Goal: Task Accomplishment & Management: Use online tool/utility

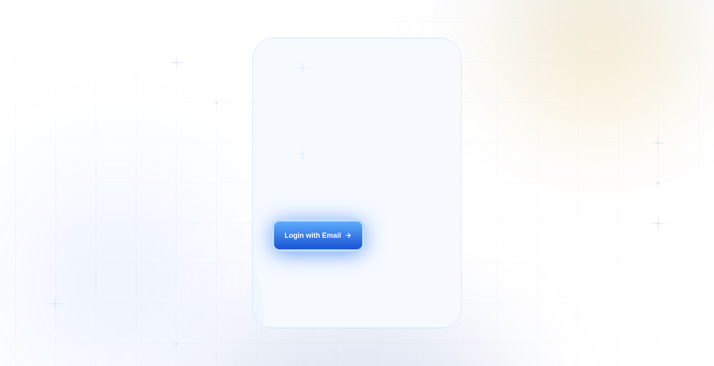
click at [316, 240] on div "Login with Email" at bounding box center [312, 235] width 56 height 10
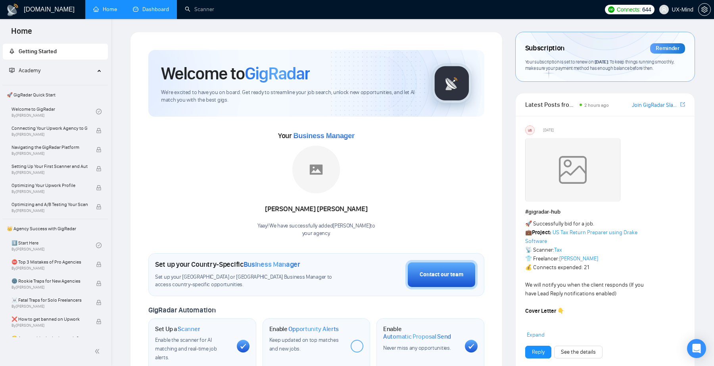
click at [156, 13] on link "Dashboard" at bounding box center [151, 9] width 36 height 7
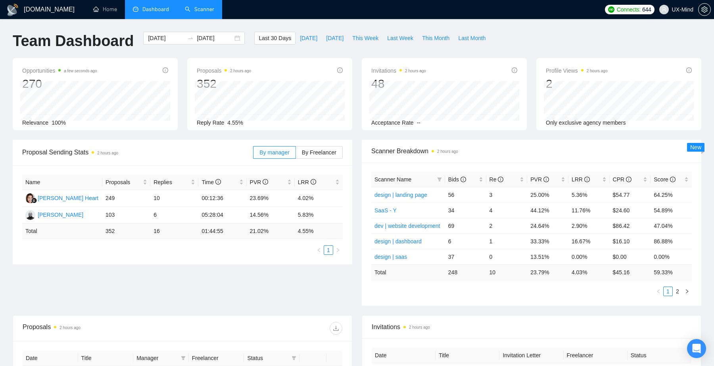
click at [189, 10] on link "Scanner" at bounding box center [199, 9] width 29 height 7
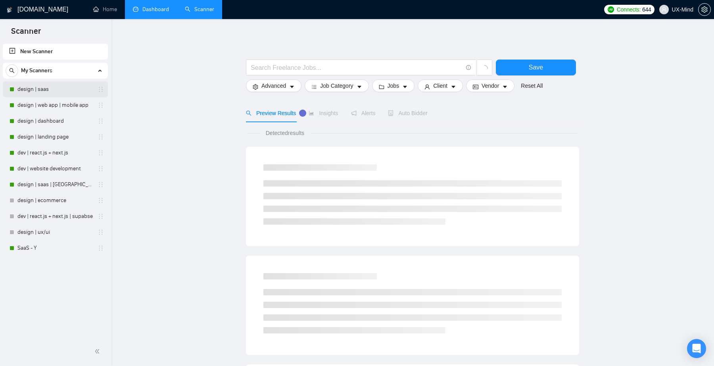
click at [49, 88] on link "design | saas" at bounding box center [54, 89] width 75 height 16
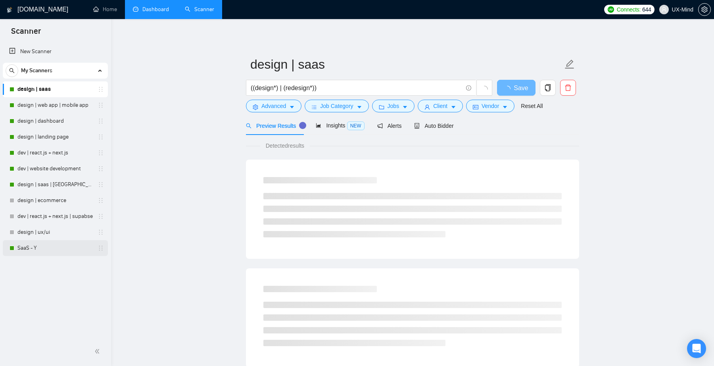
click at [38, 245] on link "SaaS - Y" at bounding box center [54, 248] width 75 height 16
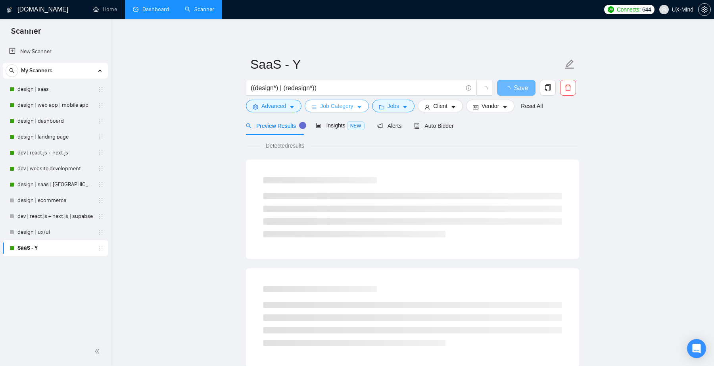
click at [344, 107] on span "Job Category" at bounding box center [336, 106] width 33 height 9
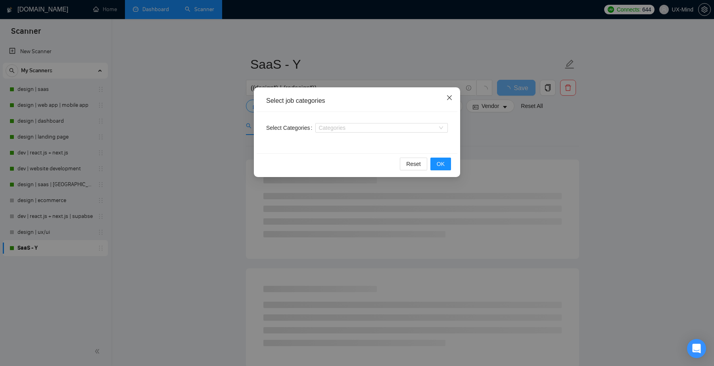
click at [451, 97] on icon "close" at bounding box center [449, 97] width 6 height 6
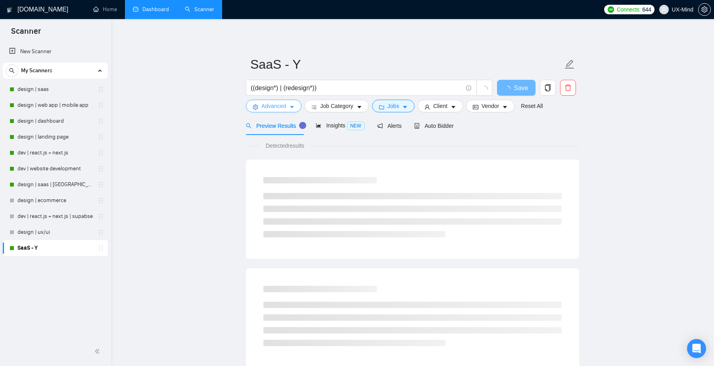
click at [272, 106] on span "Advanced" at bounding box center [273, 106] width 25 height 9
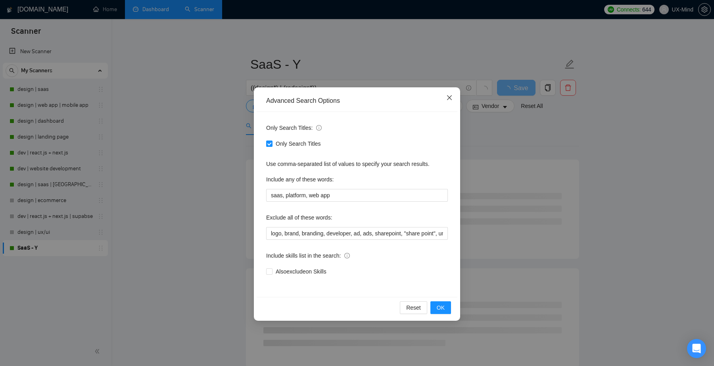
click at [449, 100] on icon "close" at bounding box center [449, 97] width 6 height 6
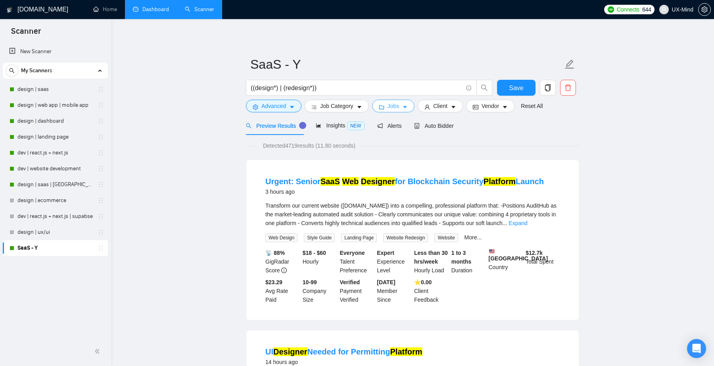
click at [406, 108] on icon "caret-down" at bounding box center [405, 107] width 6 height 6
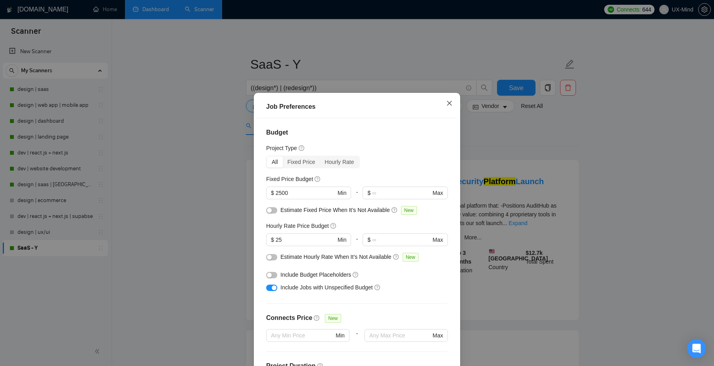
click at [449, 105] on icon "close" at bounding box center [449, 103] width 6 height 6
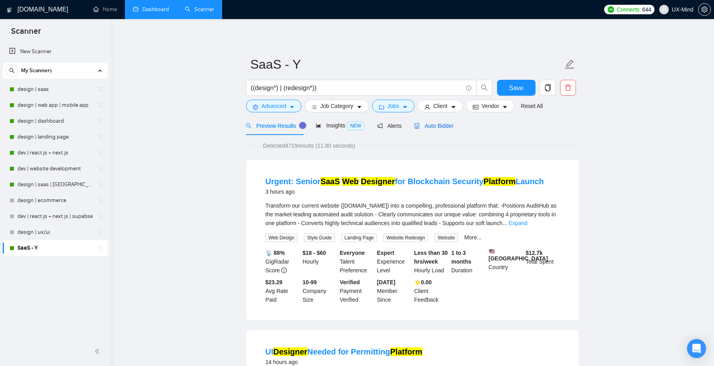
click at [437, 124] on span "Auto Bidder" at bounding box center [433, 126] width 39 height 6
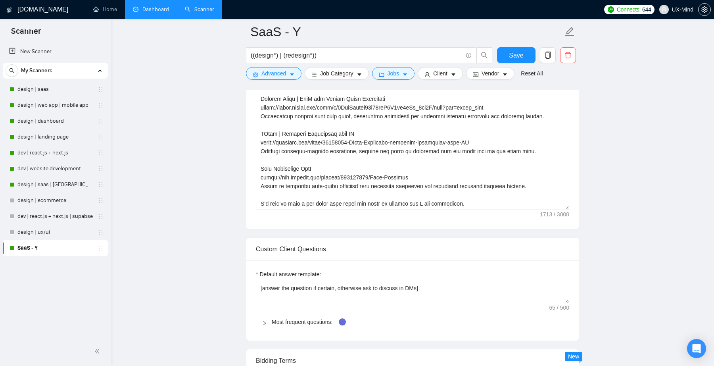
scroll to position [737, 0]
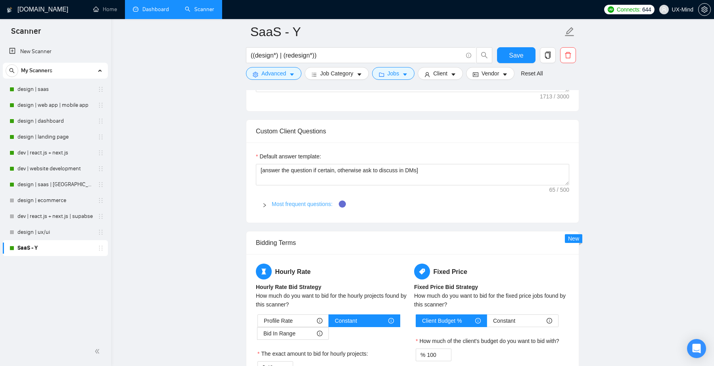
click at [272, 205] on link "Most frequent questions:" at bounding box center [302, 204] width 61 height 6
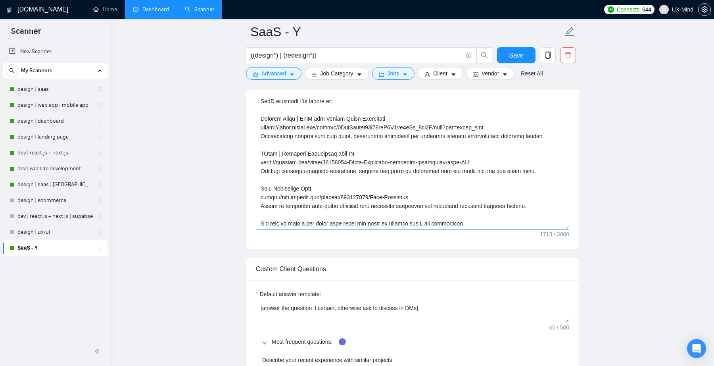
scroll to position [599, 0]
drag, startPoint x: 472, startPoint y: 219, endPoint x: 225, endPoint y: 213, distance: 247.1
click at [328, 211] on textarea "Cover Letter template:" at bounding box center [412, 141] width 313 height 178
click at [477, 214] on textarea "Cover Letter template:" at bounding box center [412, 141] width 313 height 178
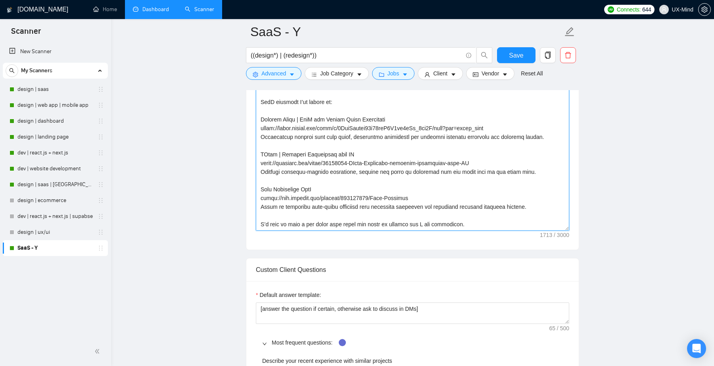
scroll to position [131, 0]
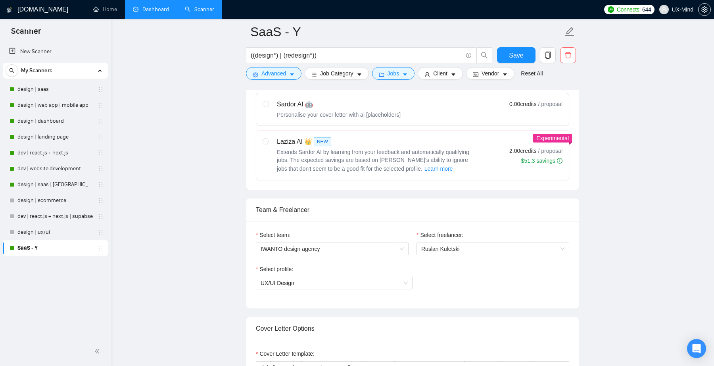
scroll to position [223, 0]
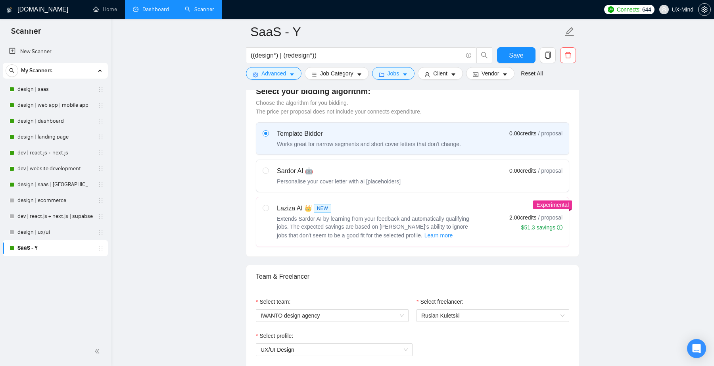
click at [447, 228] on span "Extends Sardor AI by learning from your feedback and automatically qualifying j…" at bounding box center [373, 226] width 192 height 23
click at [268, 210] on input "radio" at bounding box center [265, 208] width 6 height 6
radio input "true"
radio input "false"
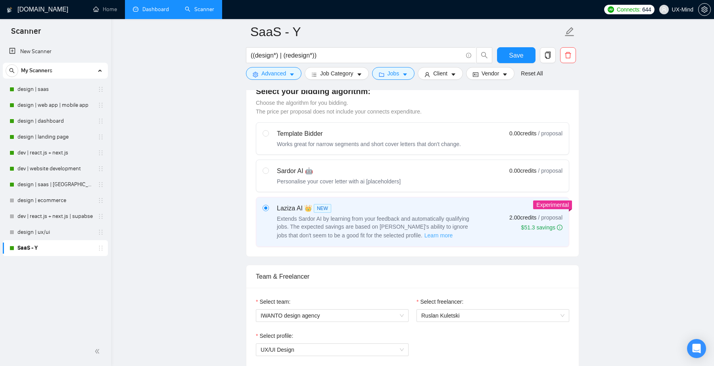
click at [426, 234] on span "Learn more" at bounding box center [438, 235] width 29 height 9
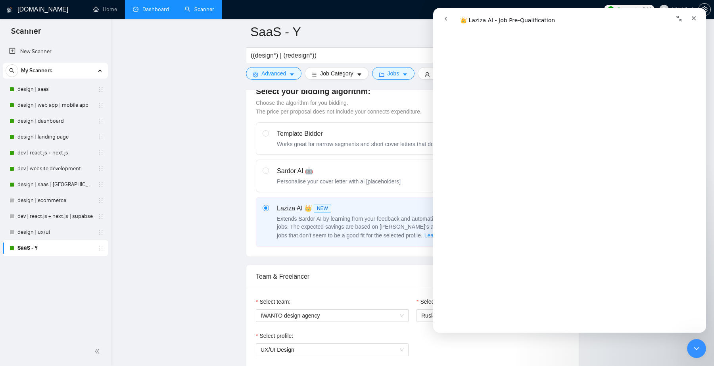
scroll to position [473, 0]
click at [427, 134] on div "Template Bidder" at bounding box center [369, 134] width 184 height 10
click at [268, 134] on input "radio" at bounding box center [265, 133] width 6 height 6
radio input "true"
radio input "false"
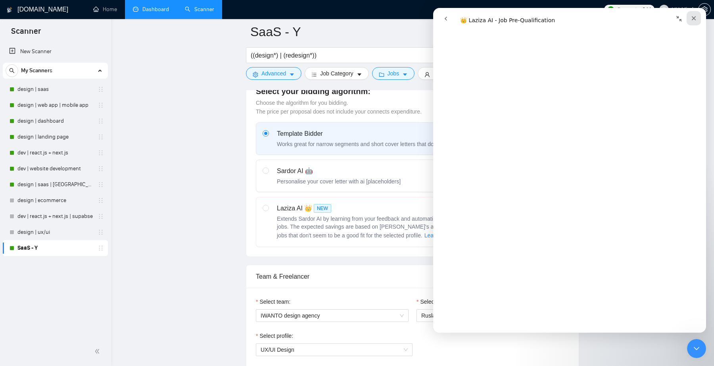
click at [695, 17] on icon "Close" at bounding box center [694, 18] width 4 height 4
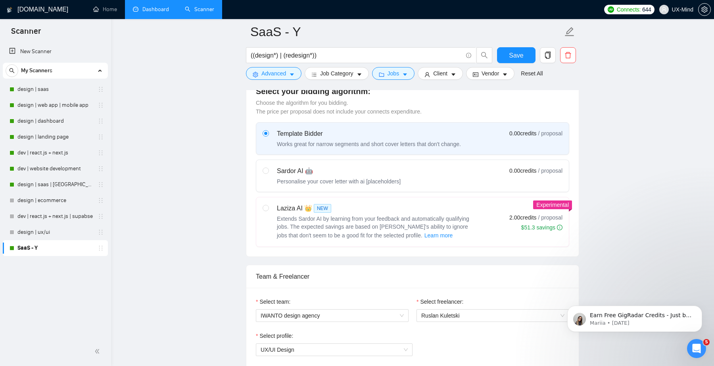
scroll to position [0, 0]
click at [424, 235] on span "Learn more" at bounding box center [438, 235] width 29 height 9
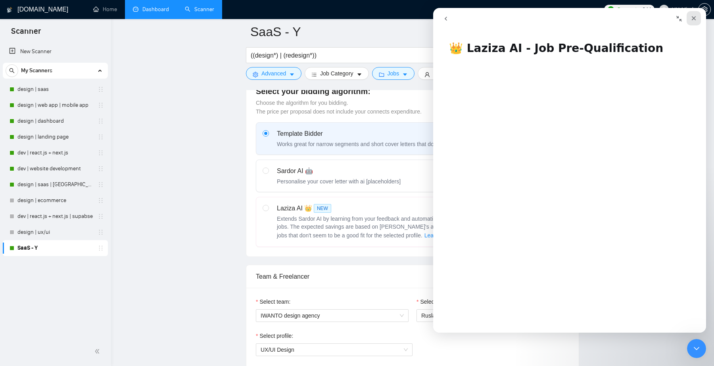
click at [694, 15] on icon "Close" at bounding box center [693, 18] width 6 height 6
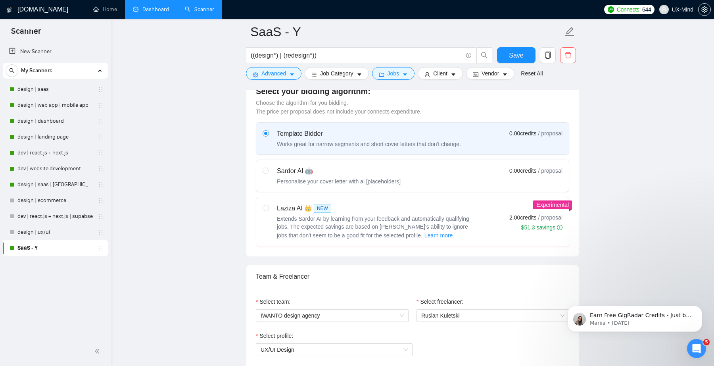
click at [697, 349] on icon "Open Intercom Messenger" at bounding box center [695, 347] width 13 height 13
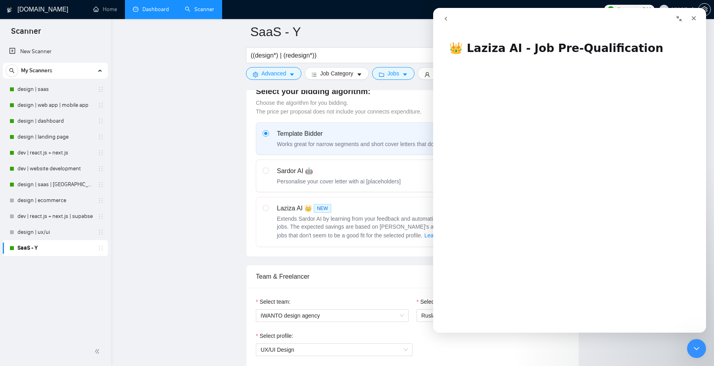
click at [445, 16] on icon "go back" at bounding box center [446, 18] width 6 height 6
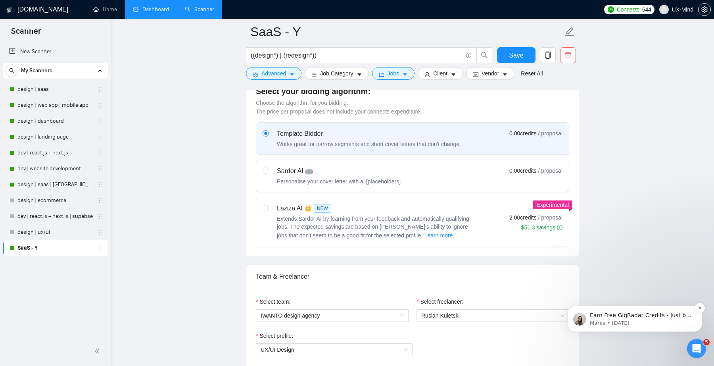
click at [686, 320] on p "Mariia • 3w ago" at bounding box center [641, 322] width 102 height 7
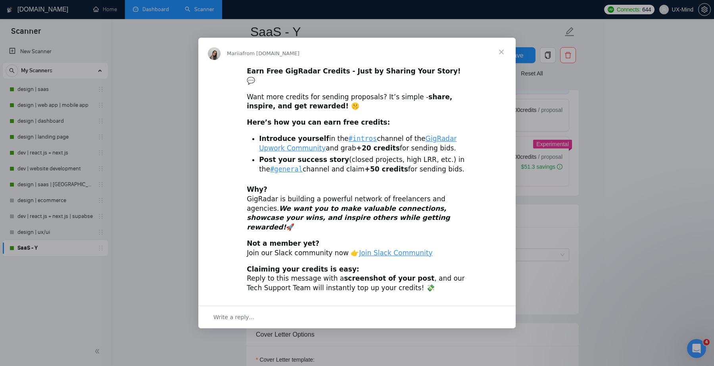
scroll to position [356, 0]
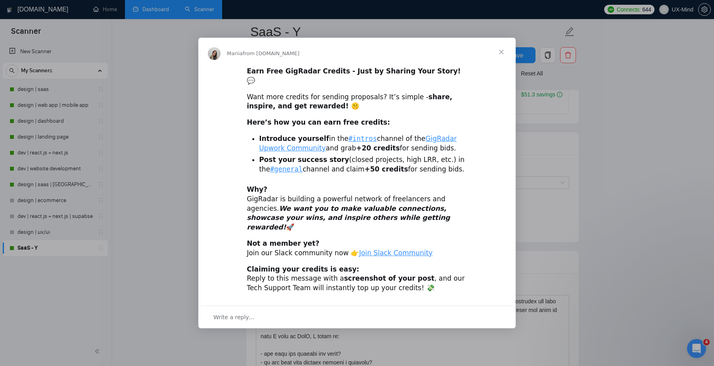
click at [503, 64] on span "Close" at bounding box center [501, 52] width 29 height 29
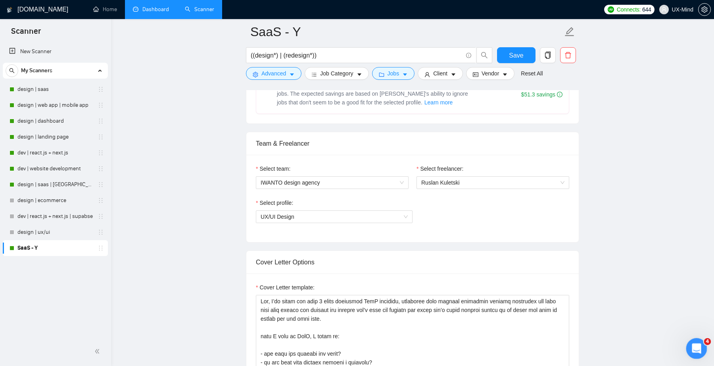
click at [706, 341] on span "4" at bounding box center [707, 341] width 7 height 7
drag, startPoint x: 701, startPoint y: 343, endPoint x: 1390, endPoint y: 680, distance: 766.8
click at [702, 343] on div "Open Intercom Messenger" at bounding box center [695, 347] width 26 height 26
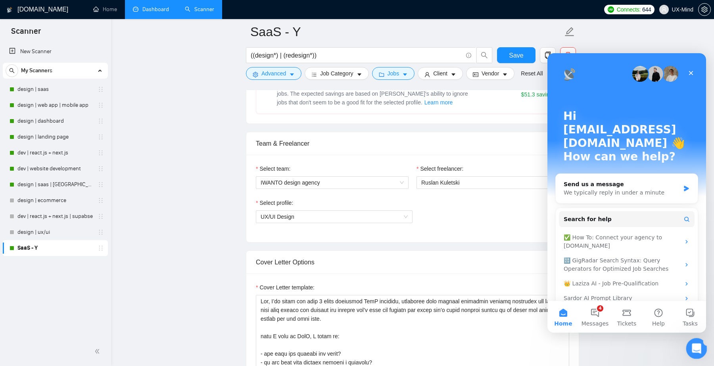
scroll to position [0, 0]
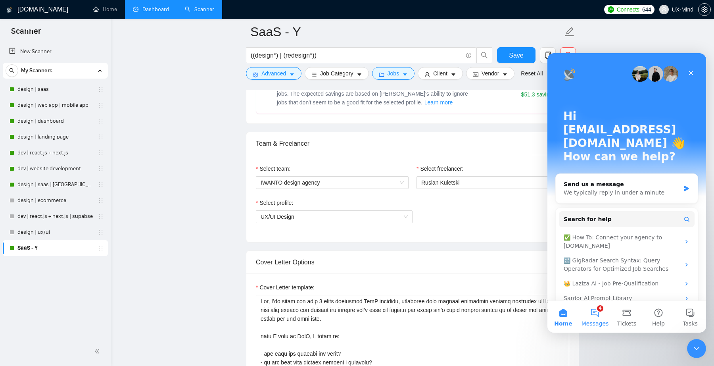
click at [610, 318] on button "4 Messages" at bounding box center [595, 317] width 32 height 32
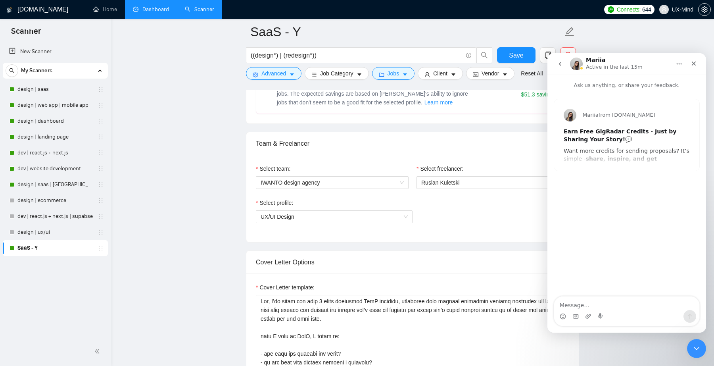
click at [562, 70] on button "go back" at bounding box center [559, 63] width 15 height 15
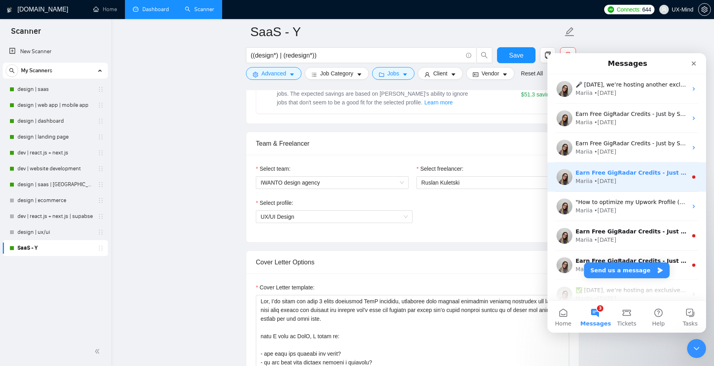
click at [588, 176] on div "Earn Free GigRadar Credits - Just by Sharing Your Story! 💬 Want more credits fo…" at bounding box center [631, 173] width 112 height 8
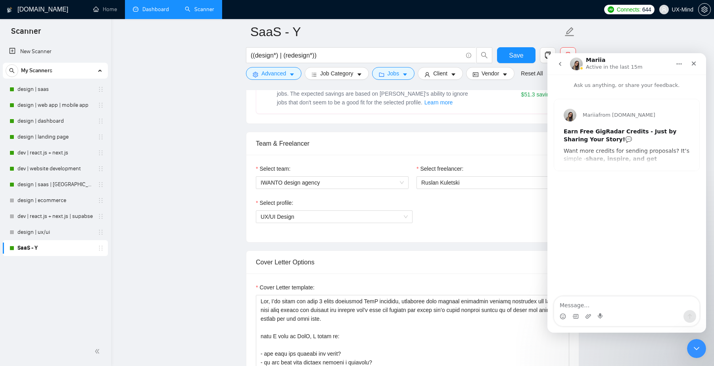
click at [560, 67] on icon "go back" at bounding box center [560, 64] width 6 height 6
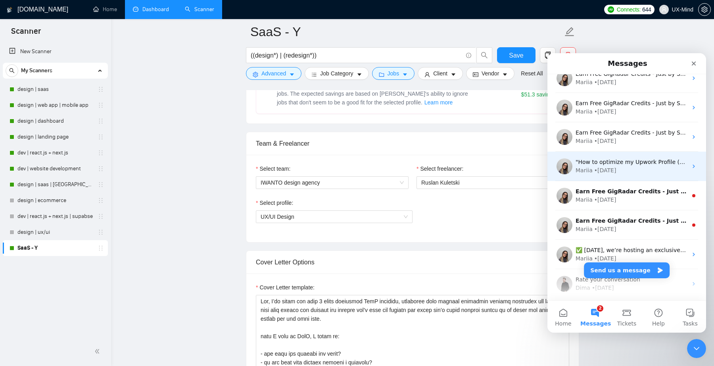
scroll to position [57, 0]
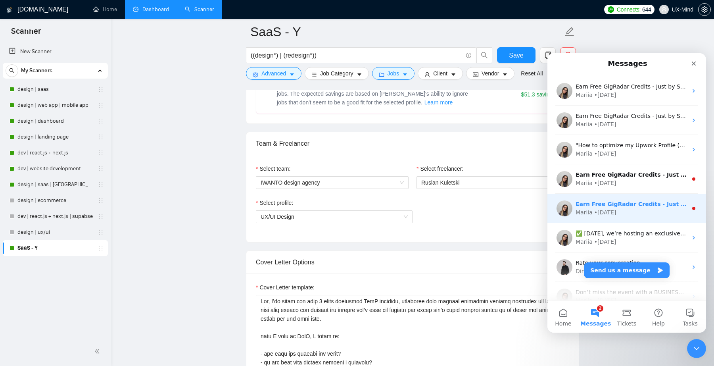
click at [641, 198] on div "Earn Free GigRadar Credits - Just by Sharing Your Story! 💬 Want more credits fo…" at bounding box center [626, 208] width 159 height 29
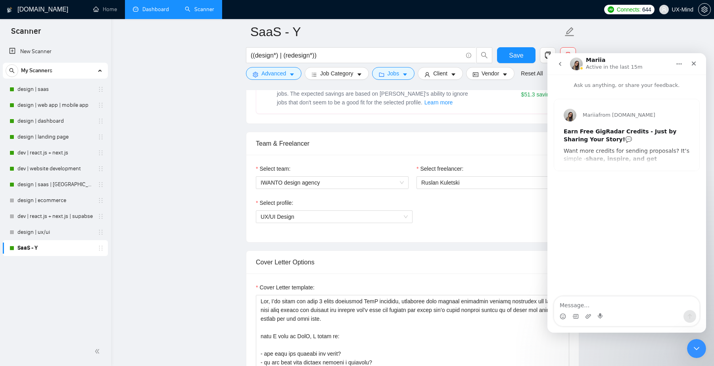
click at [557, 67] on button "go back" at bounding box center [559, 63] width 15 height 15
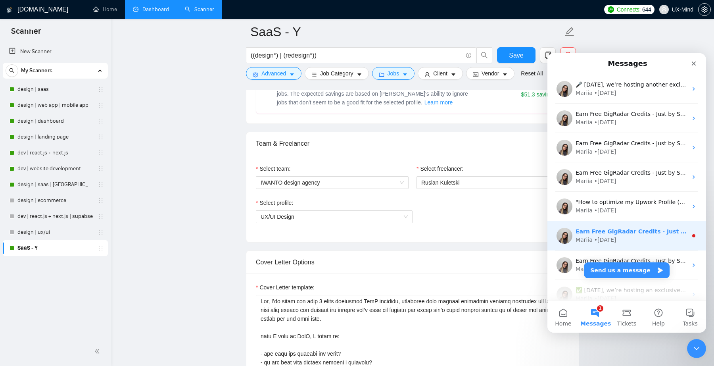
click at [636, 238] on div "Mariia • 5w ago" at bounding box center [631, 240] width 112 height 8
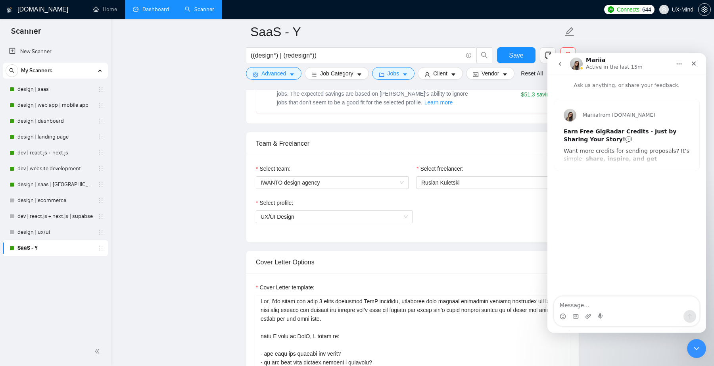
click at [558, 64] on icon "go back" at bounding box center [560, 64] width 6 height 6
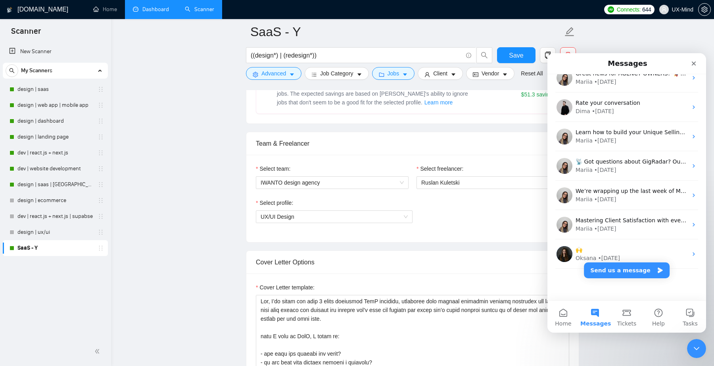
scroll to position [0, 0]
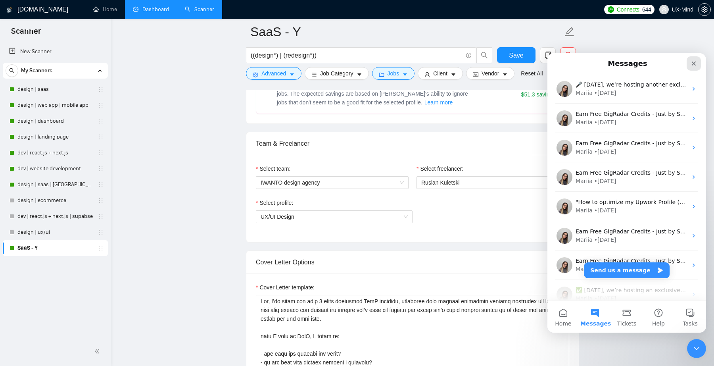
click at [693, 65] on icon "Close" at bounding box center [693, 63] width 6 height 6
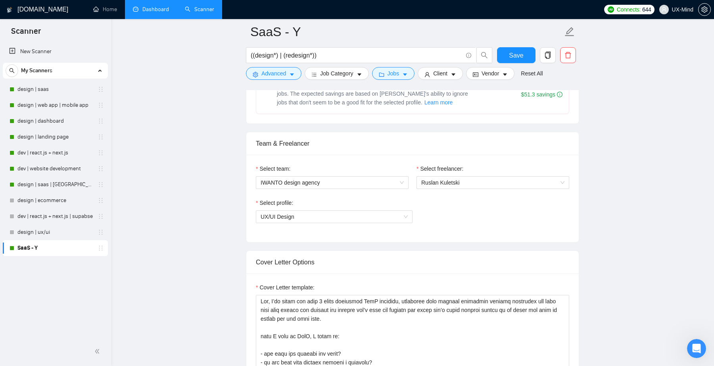
click at [301, 154] on div "Team & Freelancer" at bounding box center [412, 143] width 313 height 23
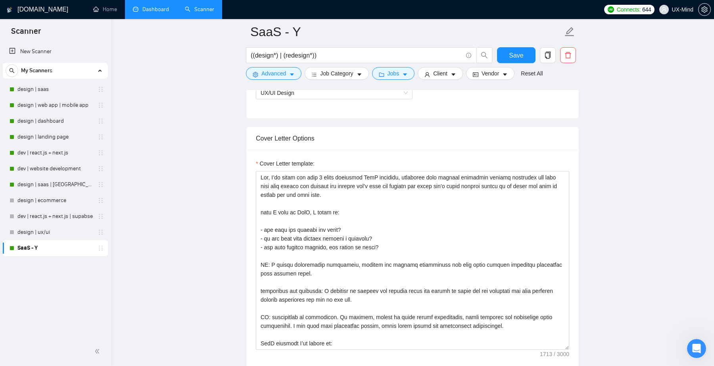
scroll to position [523, 0]
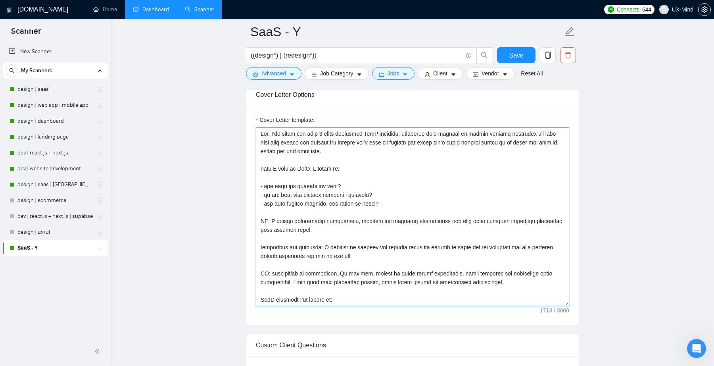
click at [414, 163] on textarea "Cover Letter template:" at bounding box center [412, 216] width 313 height 178
click at [410, 167] on textarea "Cover Letter template:" at bounding box center [412, 216] width 313 height 178
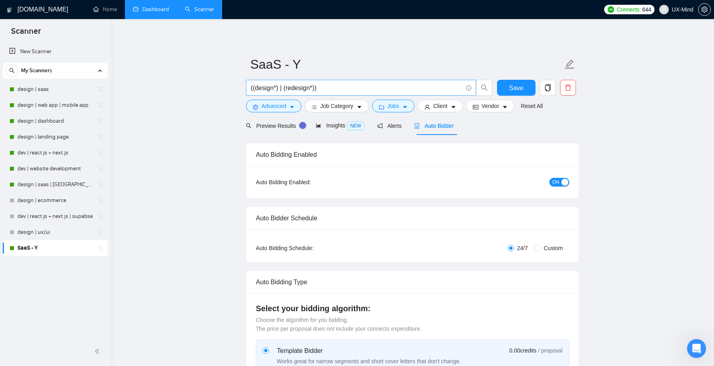
scroll to position [0, 0]
click at [107, 7] on link "Home" at bounding box center [105, 9] width 24 height 7
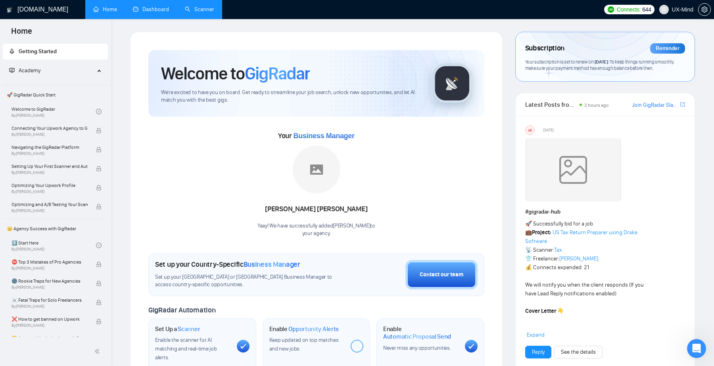
click at [96, 74] on div "Academy" at bounding box center [55, 71] width 105 height 16
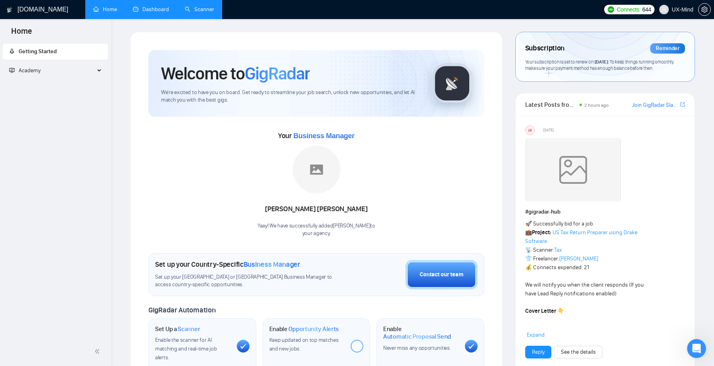
click at [160, 11] on link "Dashboard" at bounding box center [151, 9] width 36 height 7
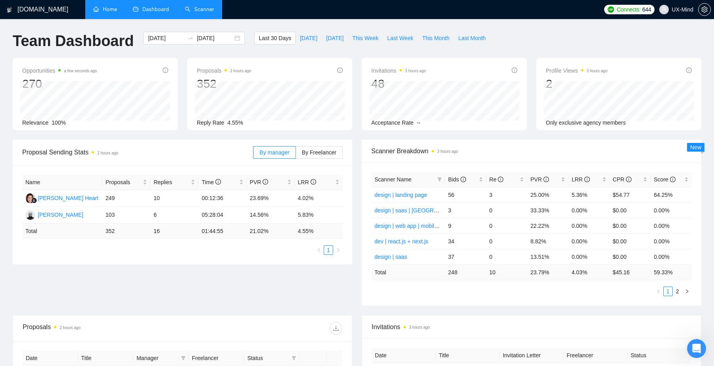
click at [197, 10] on link "Scanner" at bounding box center [199, 9] width 29 height 7
